Goal: Information Seeking & Learning: Compare options

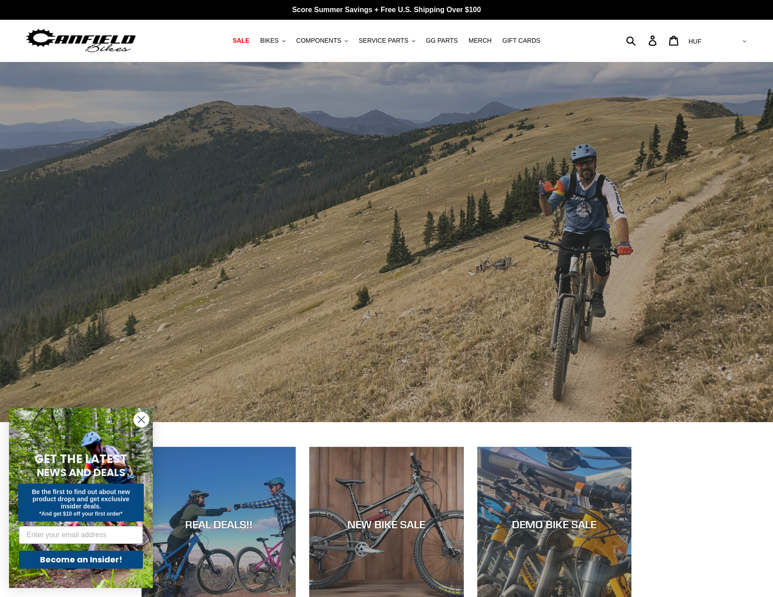
scroll to position [154, 0]
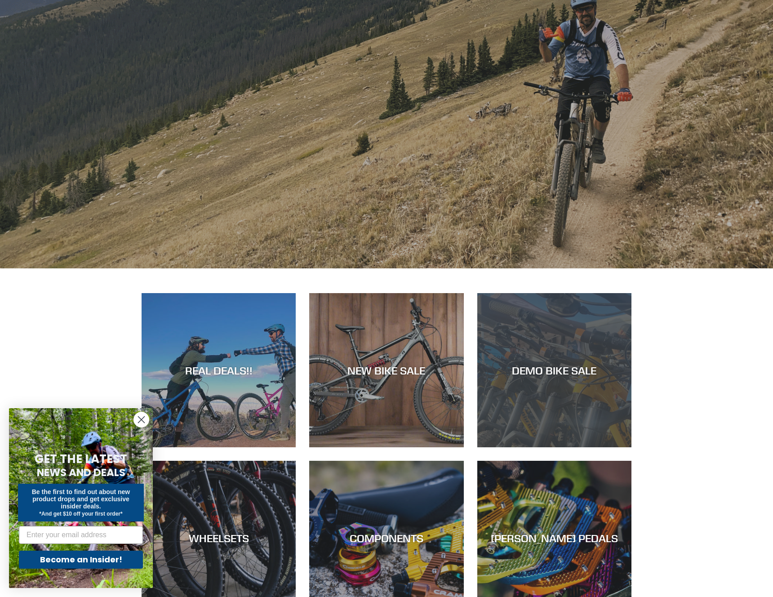
click at [571, 447] on div "DEMO BIKE SALE" at bounding box center [554, 447] width 154 height 0
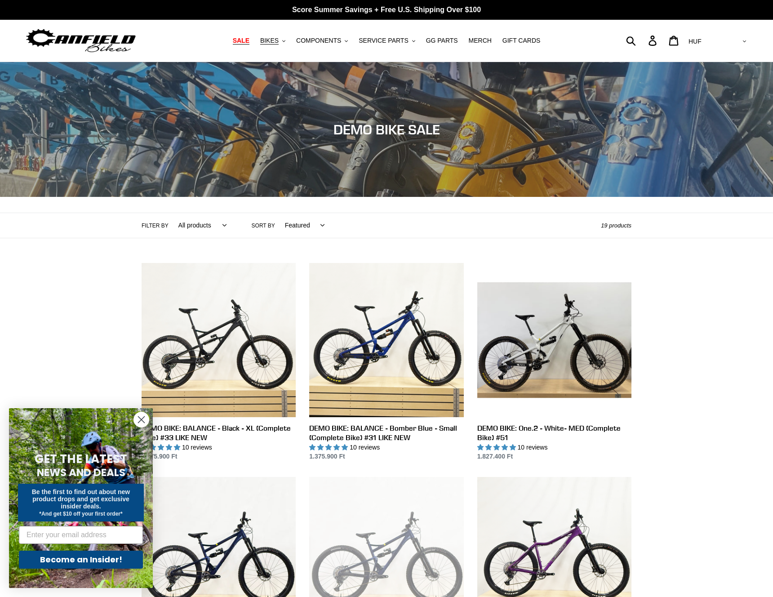
click at [249, 41] on span "SALE" at bounding box center [241, 41] width 17 height 8
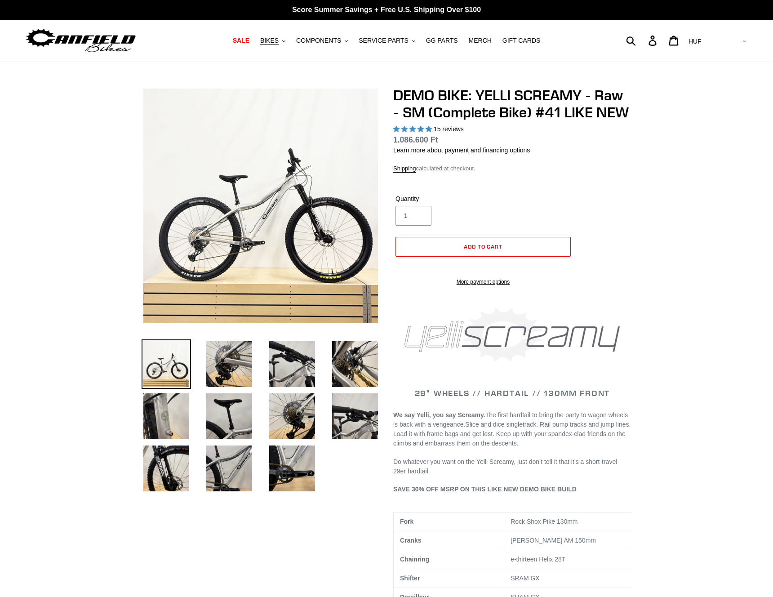
select select "highest-rating"
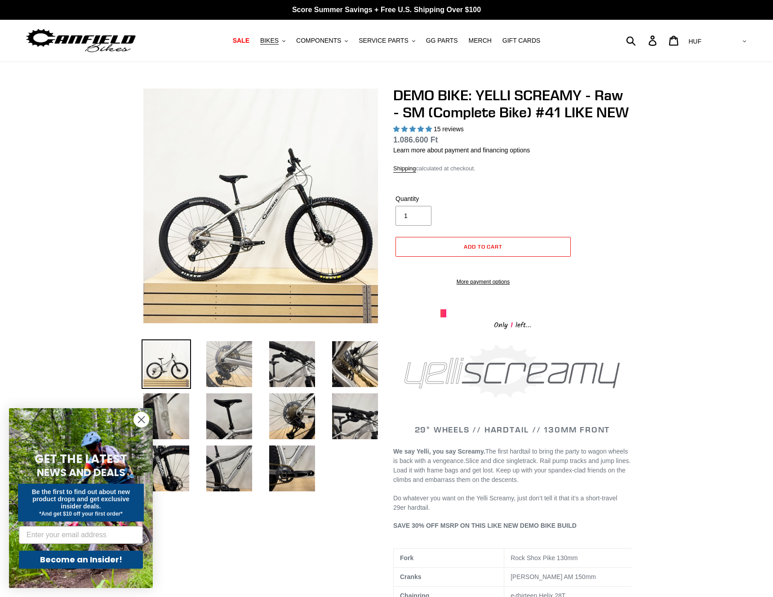
click at [229, 366] on img at bounding box center [228, 363] width 49 height 49
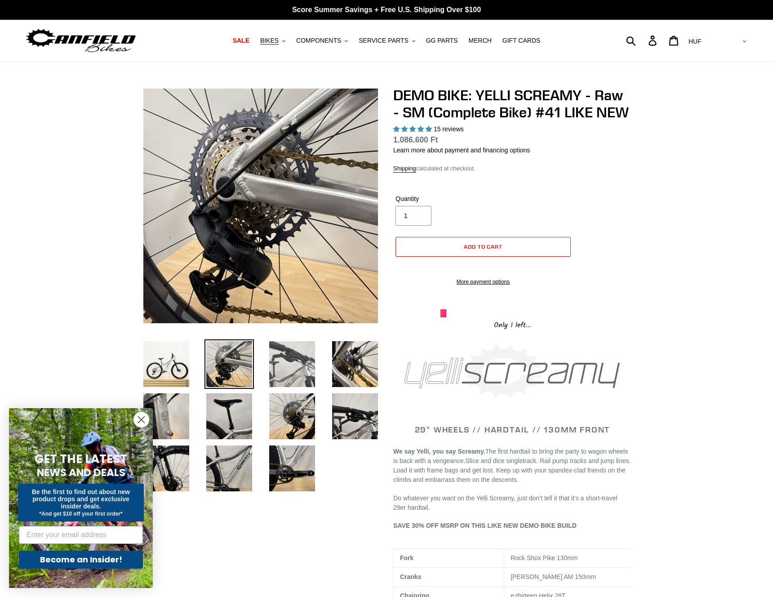
click at [292, 372] on img at bounding box center [291, 363] width 49 height 49
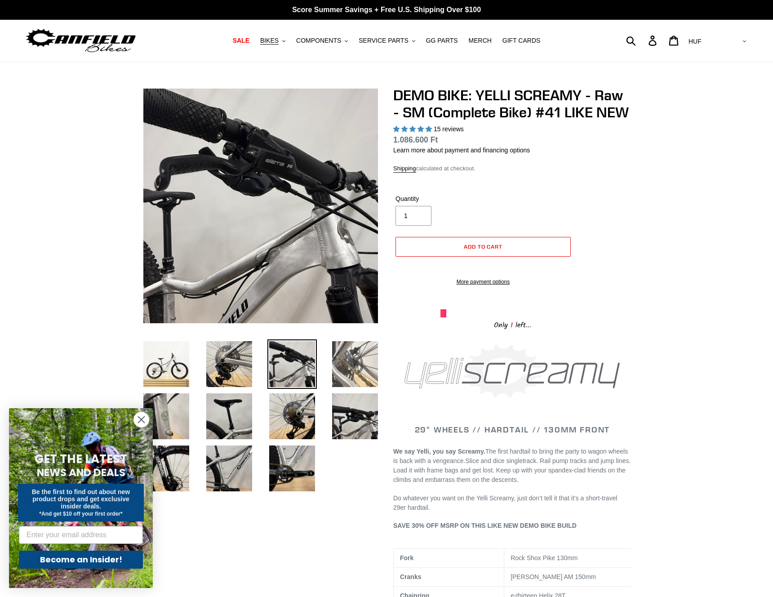
click at [364, 373] on img at bounding box center [354, 363] width 49 height 49
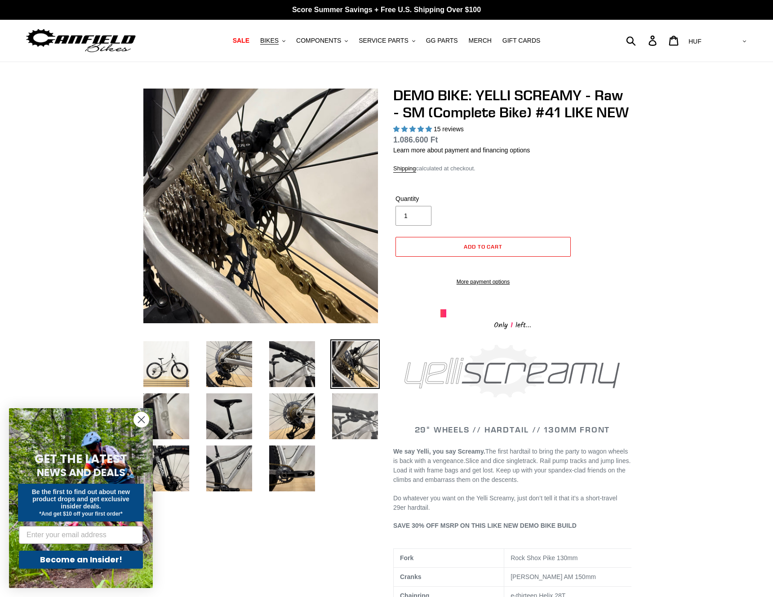
click at [374, 417] on img at bounding box center [354, 415] width 49 height 49
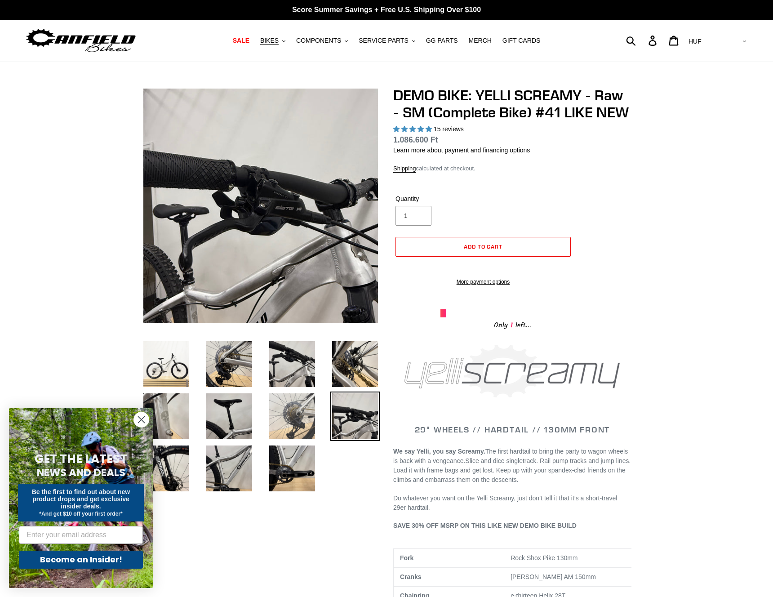
click at [300, 408] on img at bounding box center [291, 415] width 49 height 49
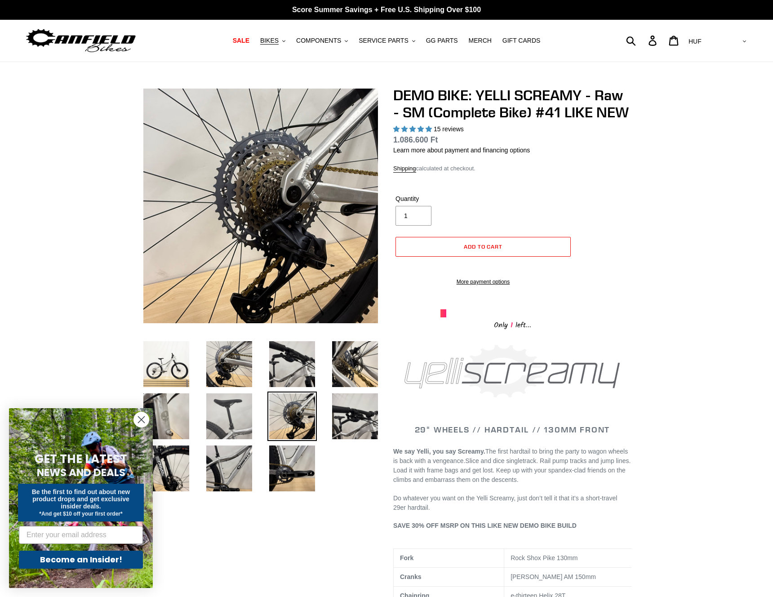
click at [240, 416] on img at bounding box center [228, 415] width 49 height 49
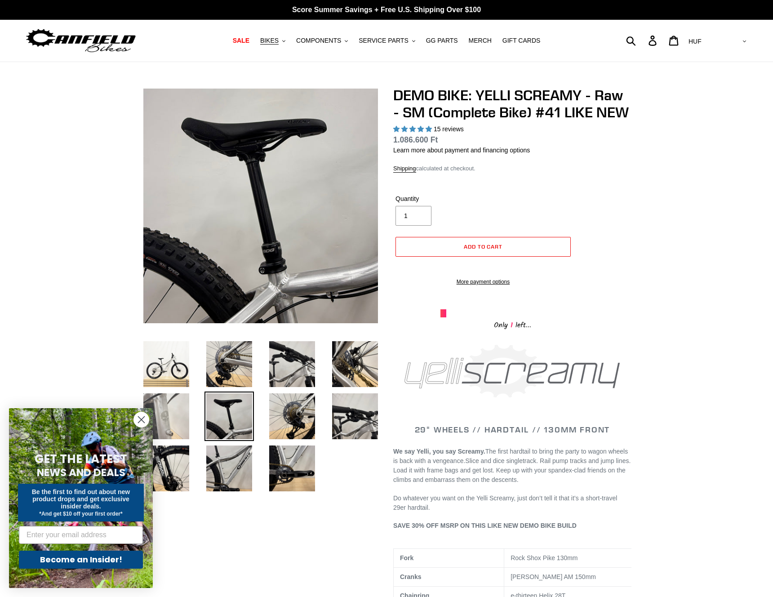
click at [180, 420] on img at bounding box center [166, 415] width 49 height 49
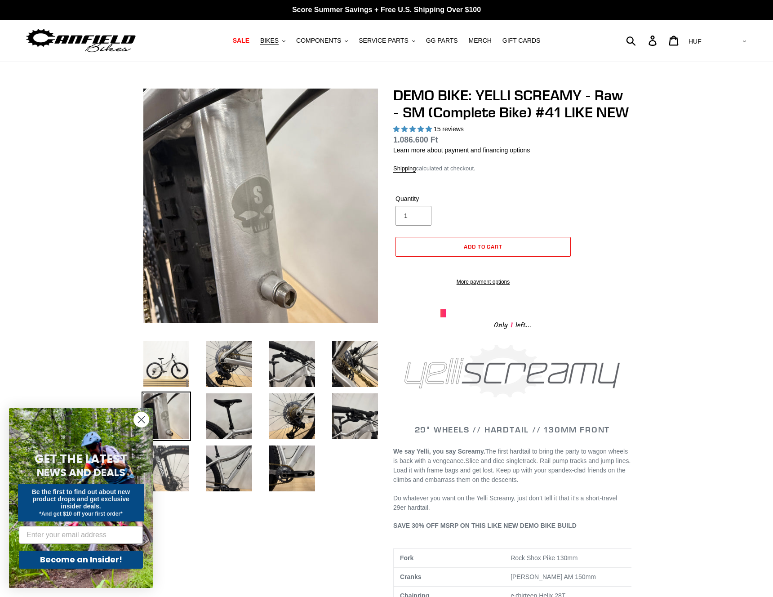
click at [186, 467] on img at bounding box center [166, 467] width 49 height 49
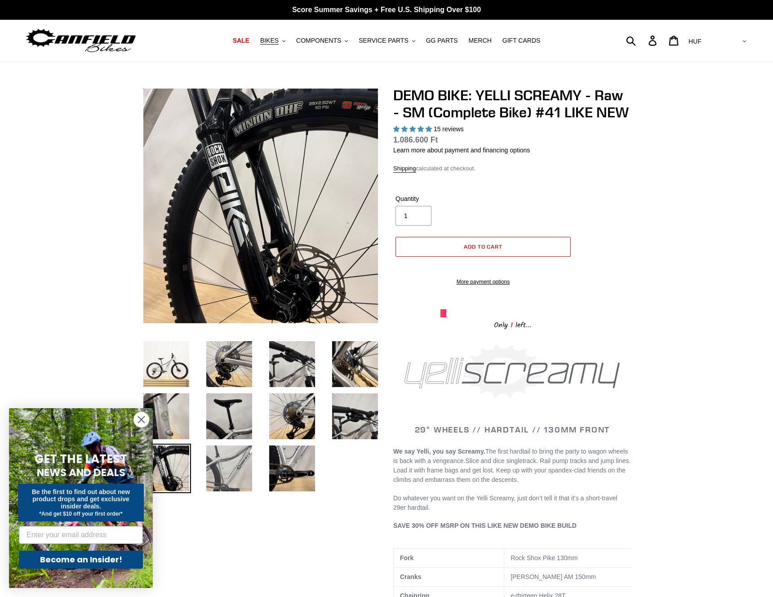
click at [230, 475] on img at bounding box center [228, 467] width 49 height 49
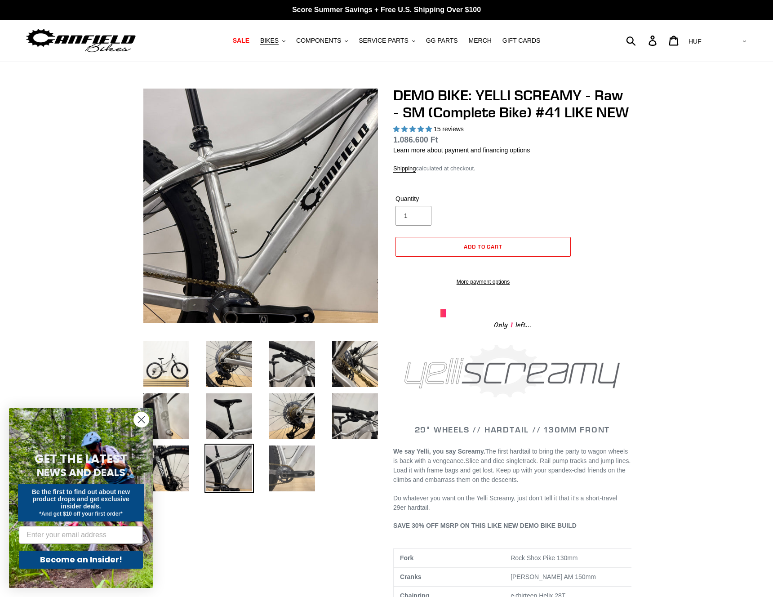
click at [285, 471] on img at bounding box center [291, 467] width 49 height 49
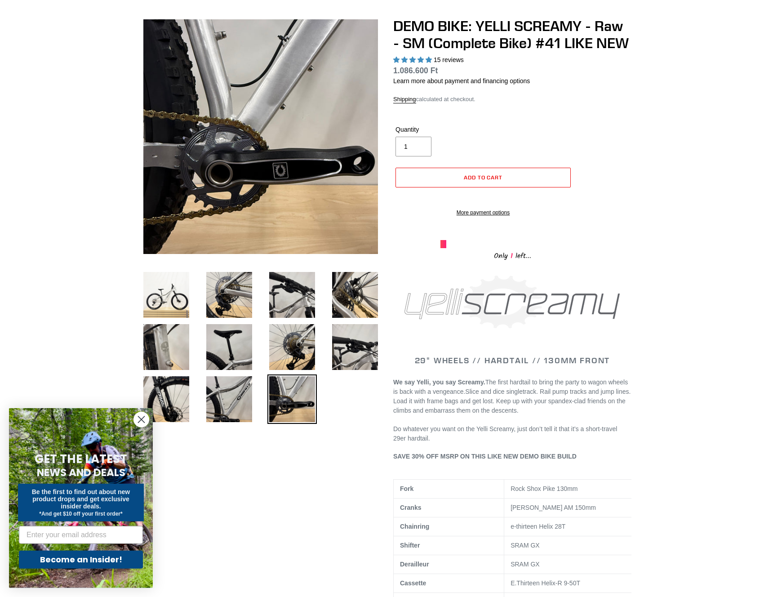
scroll to position [307, 0]
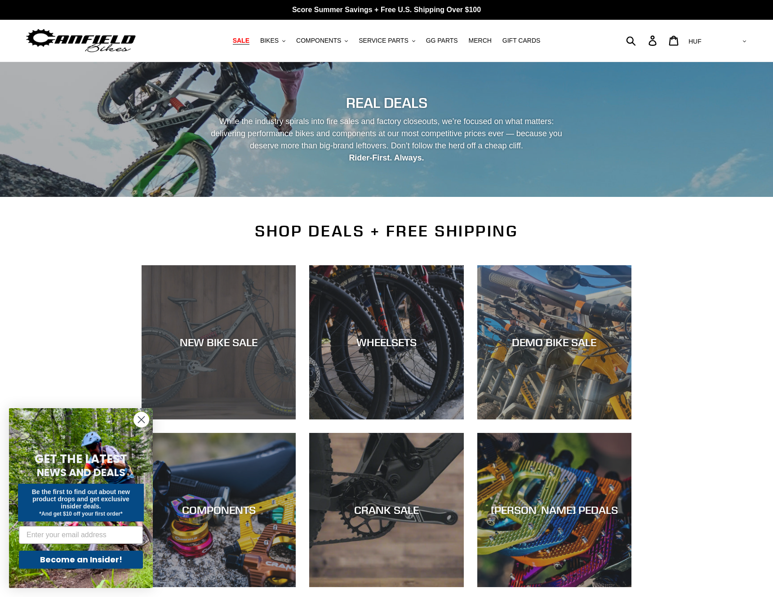
click at [221, 348] on div "NEW BIKE SALE" at bounding box center [219, 342] width 154 height 13
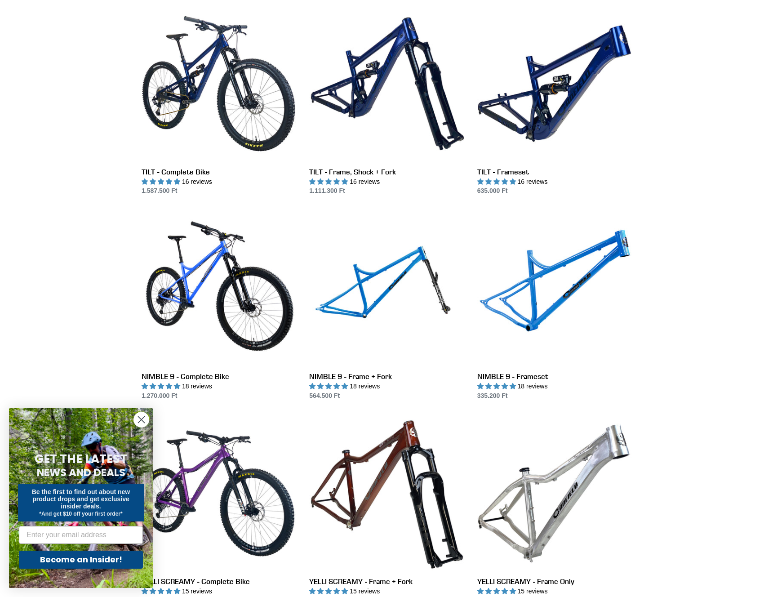
scroll to position [1280, 0]
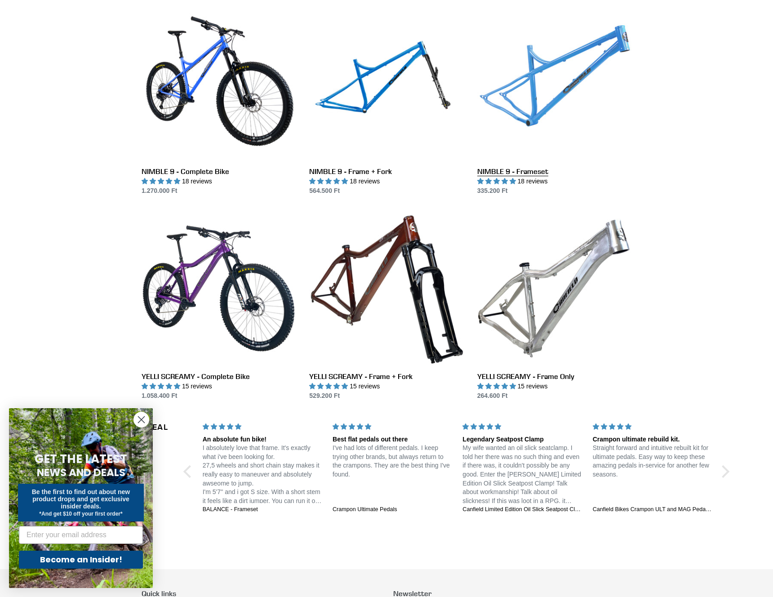
click at [534, 170] on link "NIMBLE 9 - Frameset" at bounding box center [554, 100] width 154 height 189
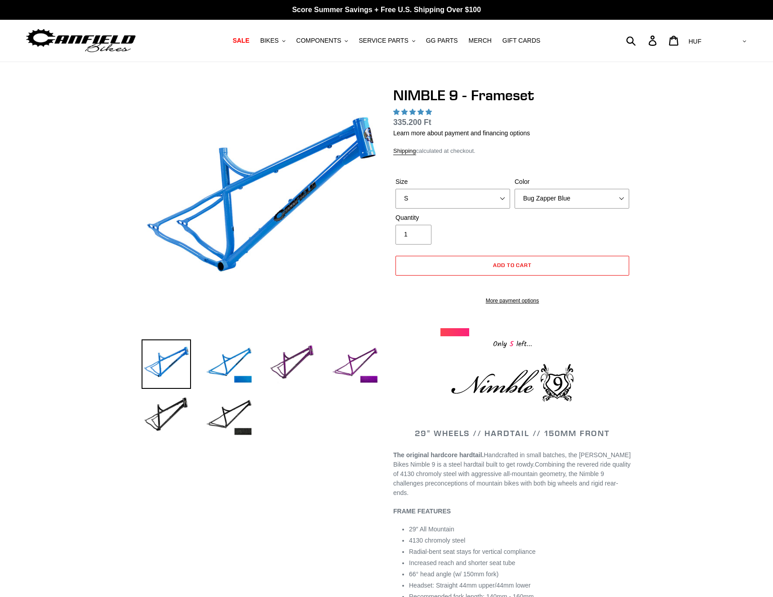
select select "highest-rating"
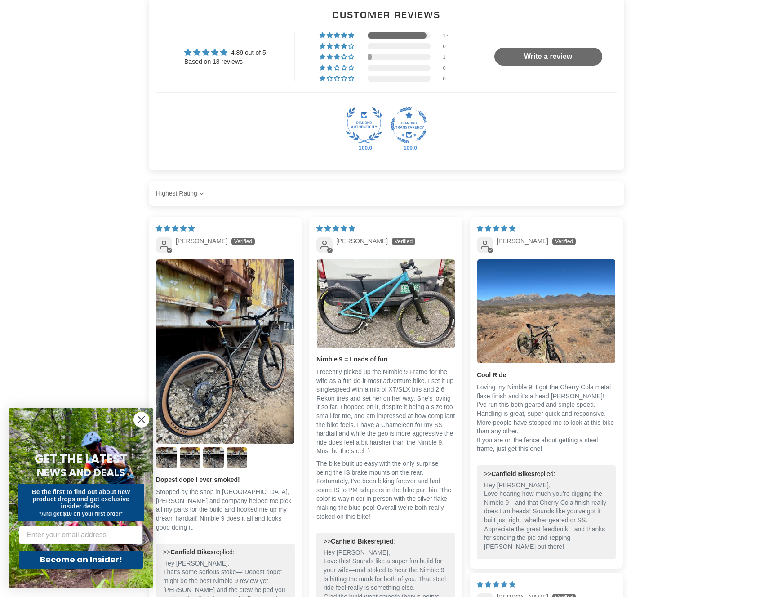
scroll to position [1229, 0]
